Goal: Answer question/provide support: Share knowledge or assist other users

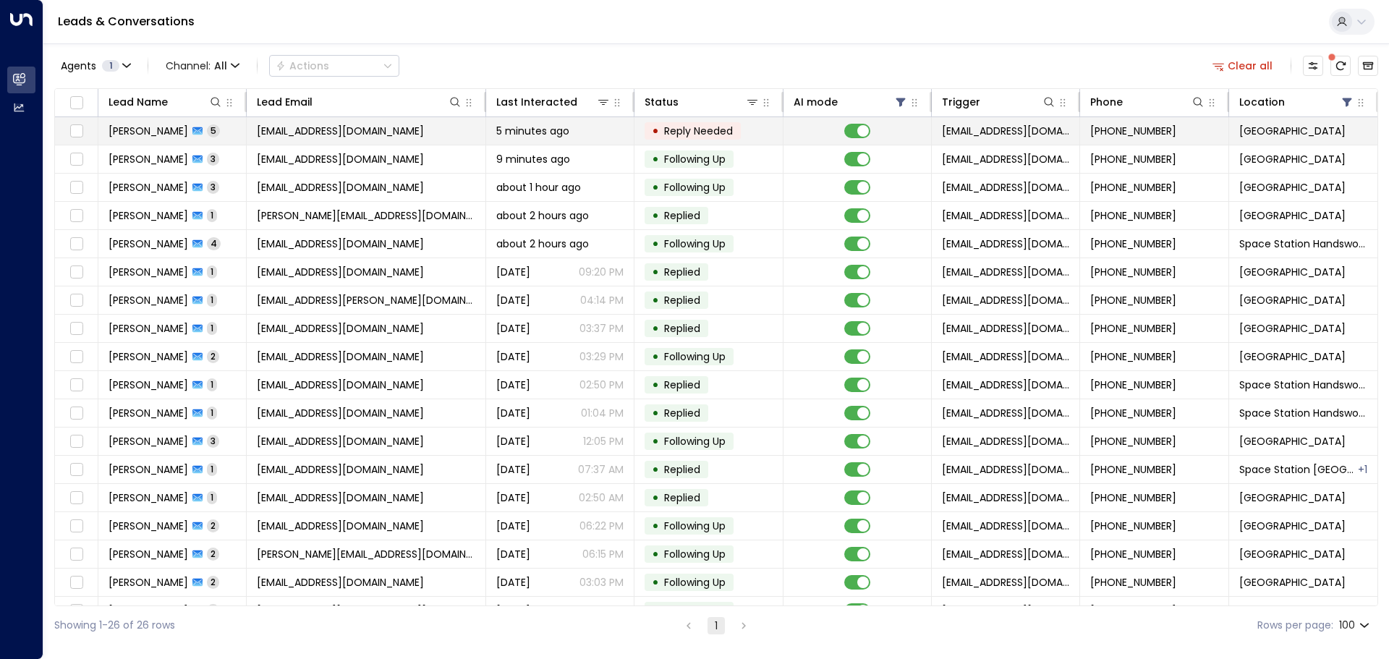
click at [706, 130] on span "Reply Needed" at bounding box center [698, 131] width 69 height 14
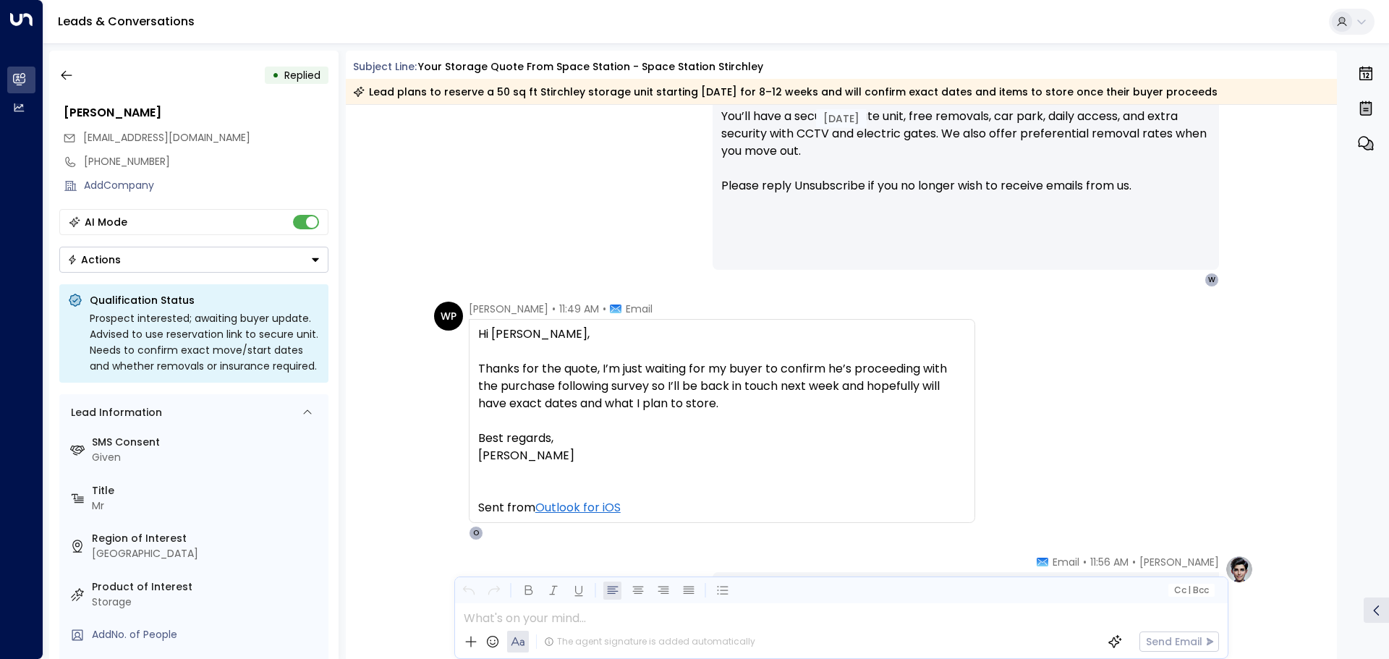
scroll to position [1339, 0]
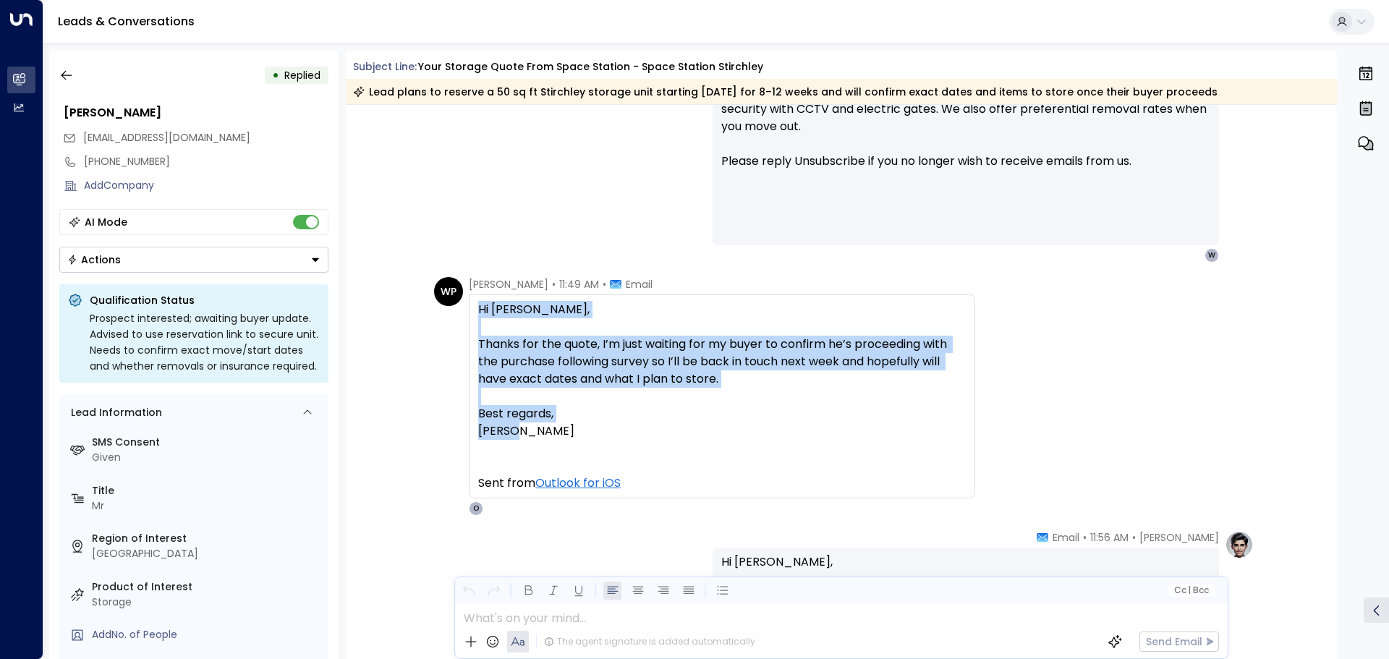
drag, startPoint x: 531, startPoint y: 436, endPoint x: 476, endPoint y: 307, distance: 140.0
click at [478, 307] on div "Hi [PERSON_NAME], Thanks for the quote, I’m just waiting for my buyer to confir…" at bounding box center [722, 379] width 488 height 156
copy div "Hi [PERSON_NAME], Thanks for the quote, I’m just waiting for my buyer to confir…"
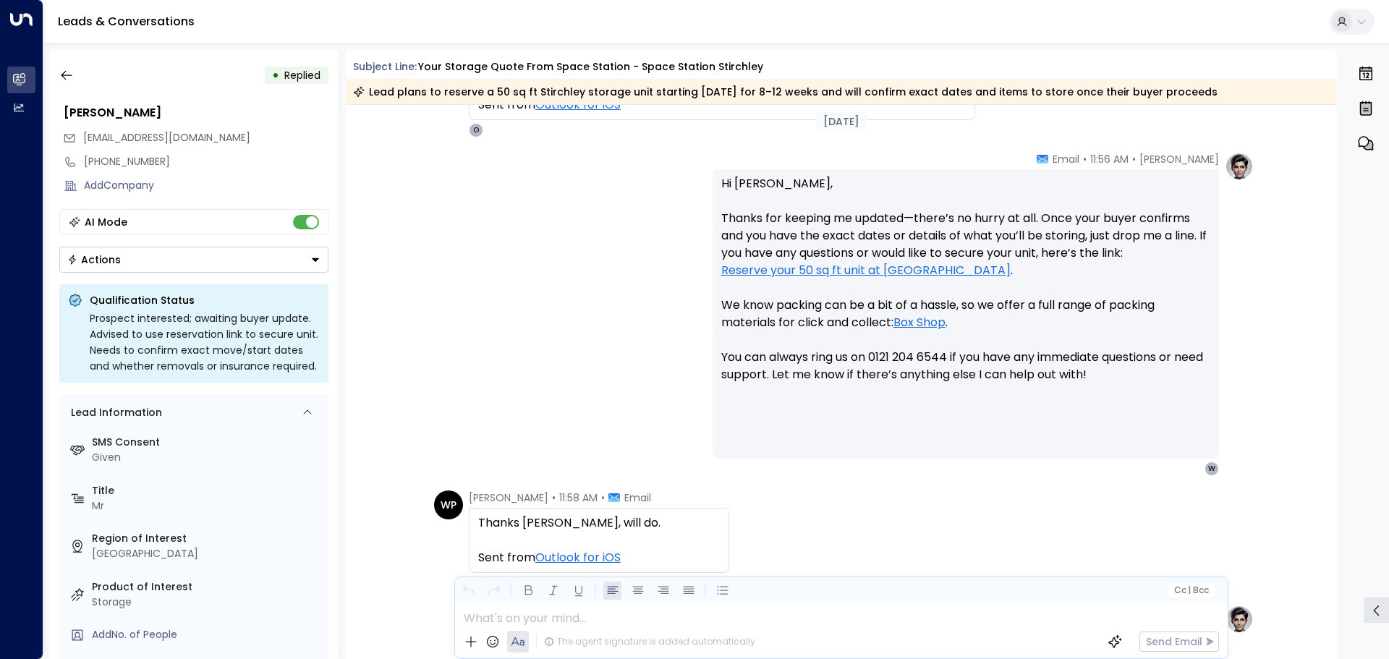
scroll to position [1701, 0]
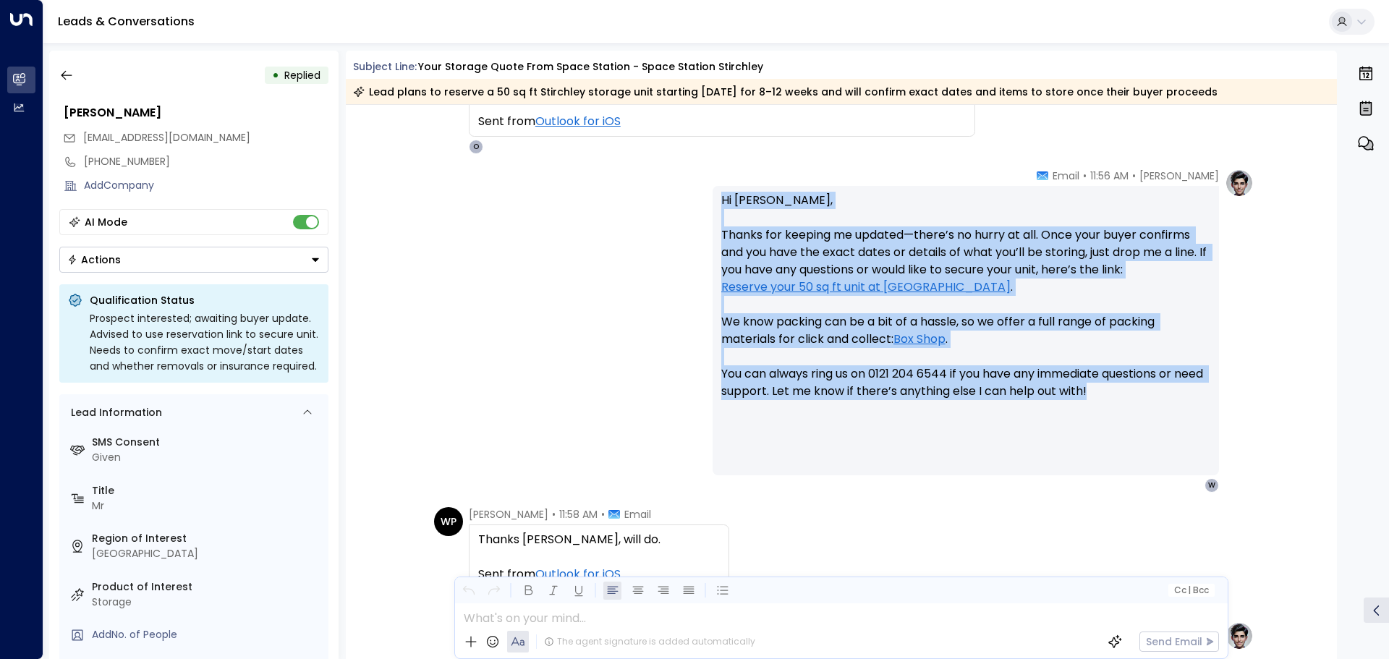
drag, startPoint x: 1139, startPoint y: 399, endPoint x: 716, endPoint y: 205, distance: 465.2
click at [716, 205] on div "Hi [PERSON_NAME], Thanks for keeping me updated—there’s no hurry at all. Once y…" at bounding box center [966, 330] width 506 height 289
copy p "Hi [PERSON_NAME], Thanks for keeping me updated—there’s no hurry at all. Once y…"
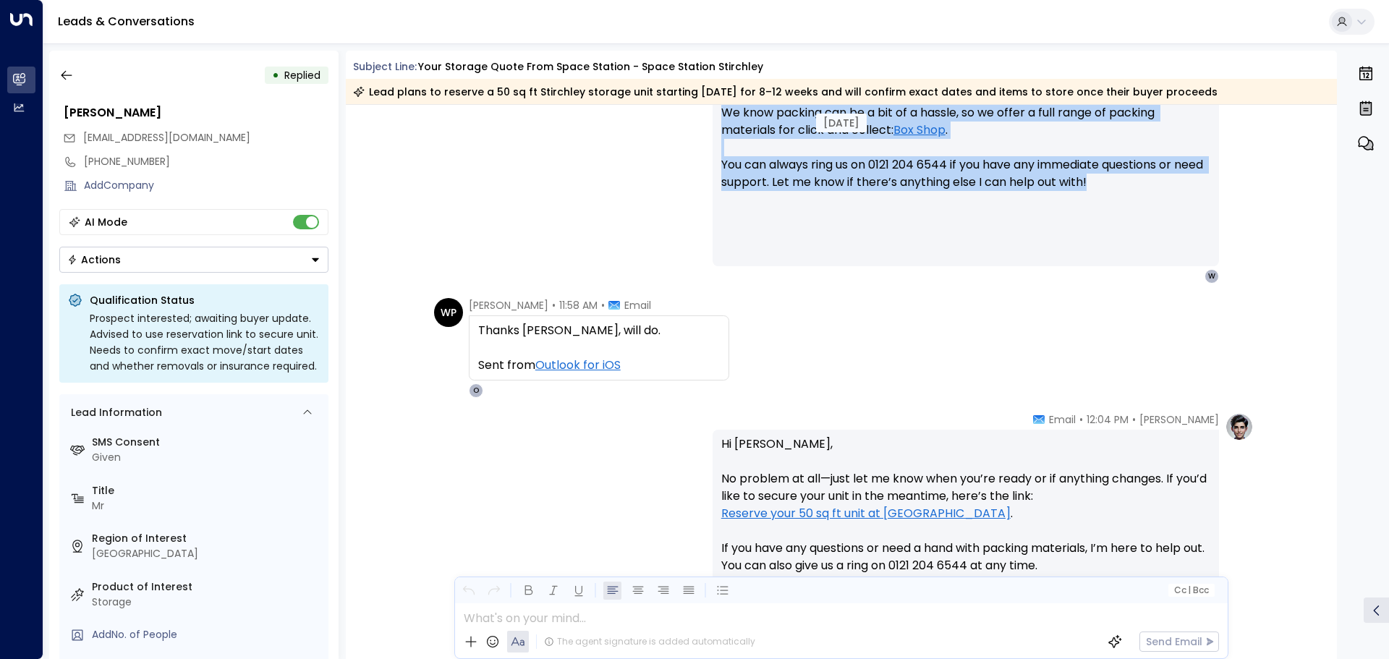
scroll to position [1918, 0]
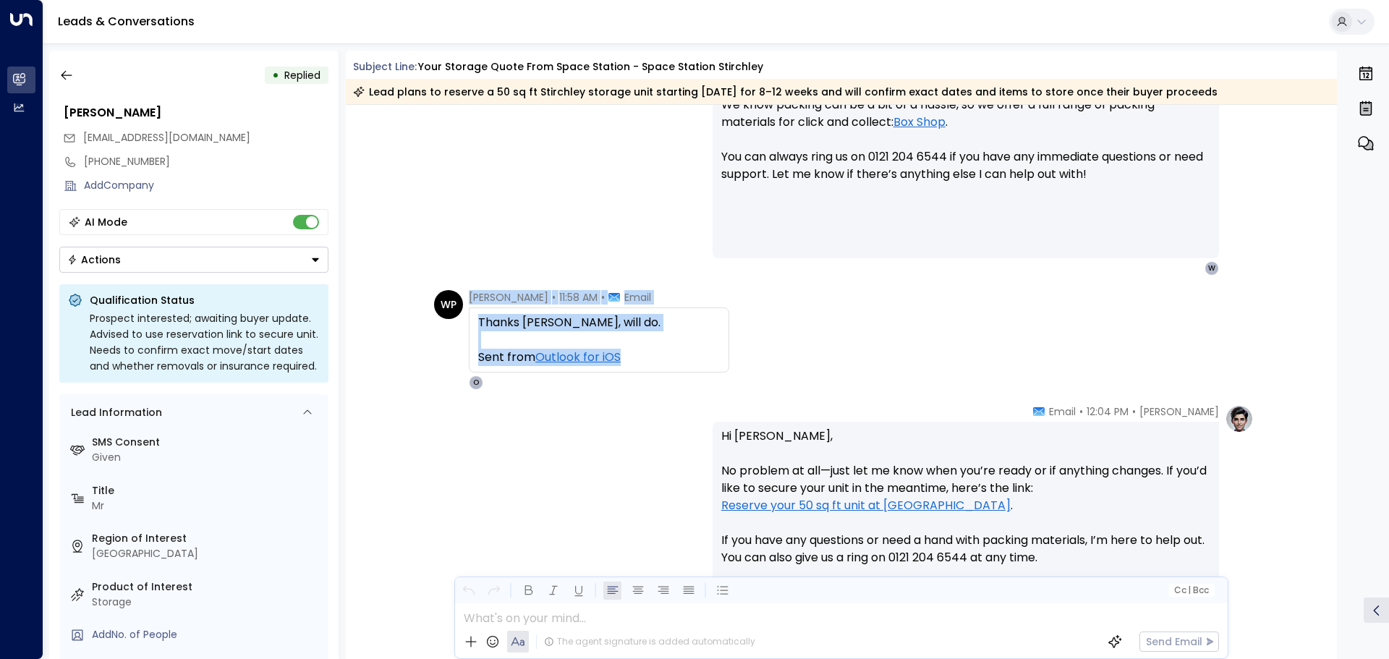
drag, startPoint x: 634, startPoint y: 355, endPoint x: 478, endPoint y: 315, distance: 161.3
click at [454, 317] on div "WP [PERSON_NAME] • 11:58 AM • Email Thanks [PERSON_NAME], will do. Sent from Ou…" at bounding box center [581, 340] width 295 height 100
copy div "[PERSON_NAME] • 11:58 AM • Email Thanks [PERSON_NAME], will do. Sent from Outlo…"
click at [59, 65] on button "button" at bounding box center [67, 75] width 26 height 26
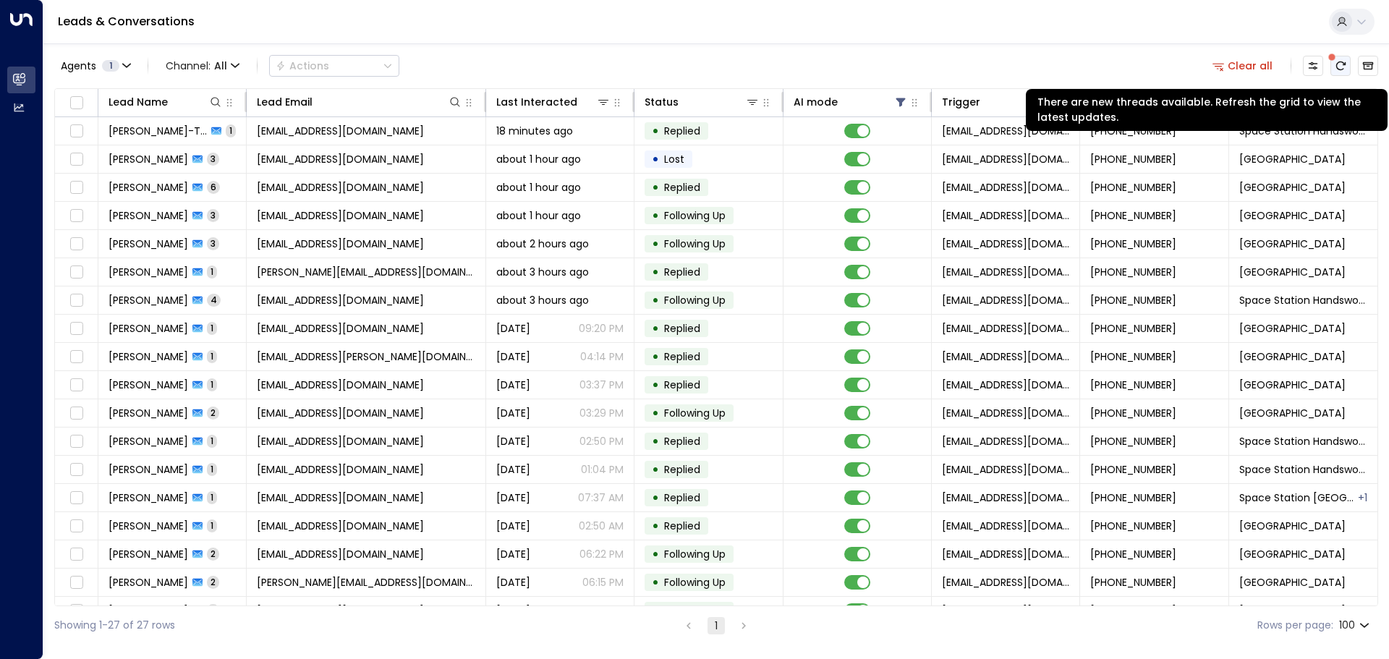
click at [1340, 67] on icon "There are new threads available. Refresh the grid to view the latest updates." at bounding box center [1341, 66] width 12 height 12
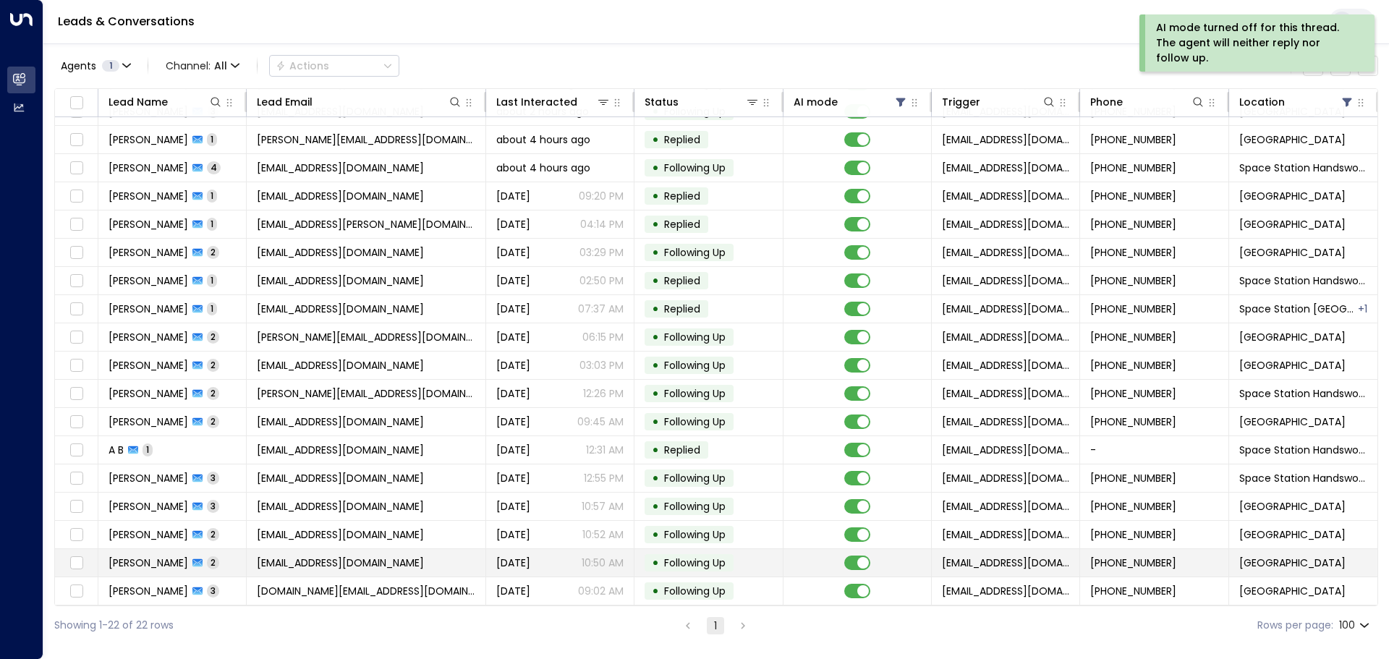
scroll to position [137, 0]
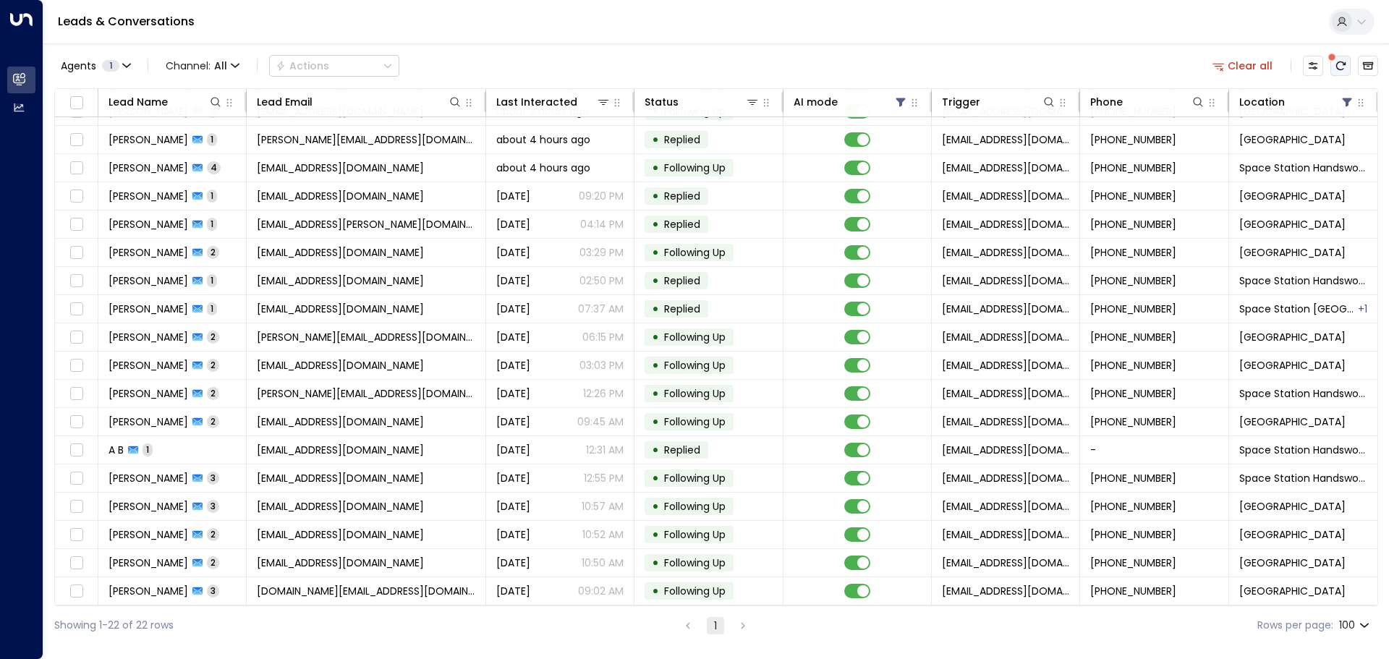
click at [1341, 69] on icon "There are new threads available. Refresh the grid to view the latest updates." at bounding box center [1340, 65] width 9 height 9
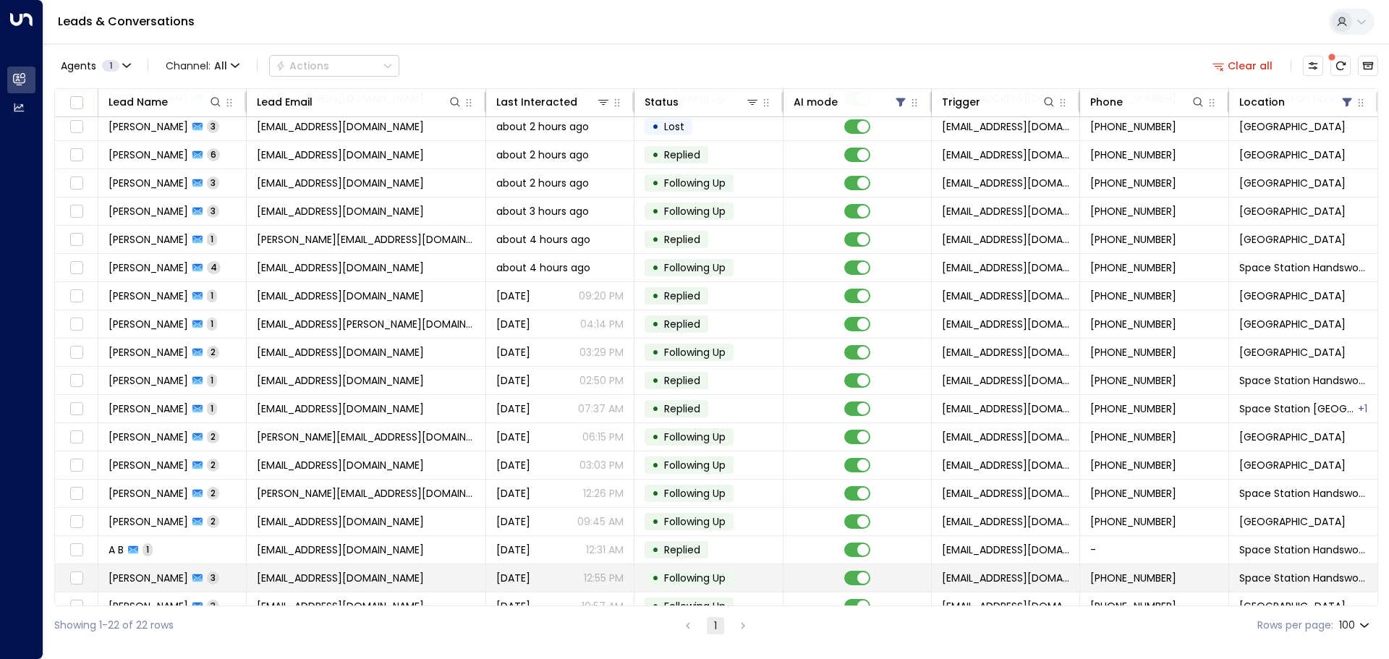
scroll to position [0, 0]
